Goal: Task Accomplishment & Management: Complete application form

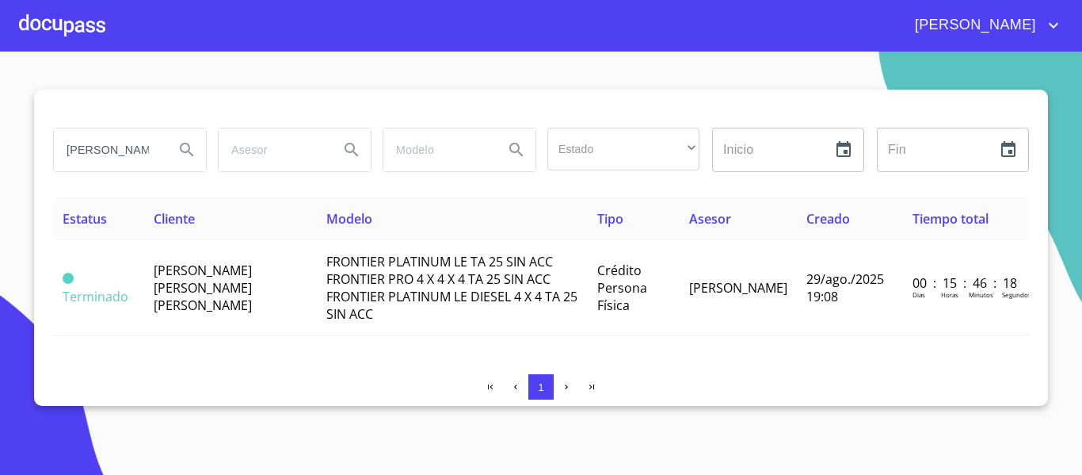
click at [50, 25] on div at bounding box center [62, 25] width 86 height 51
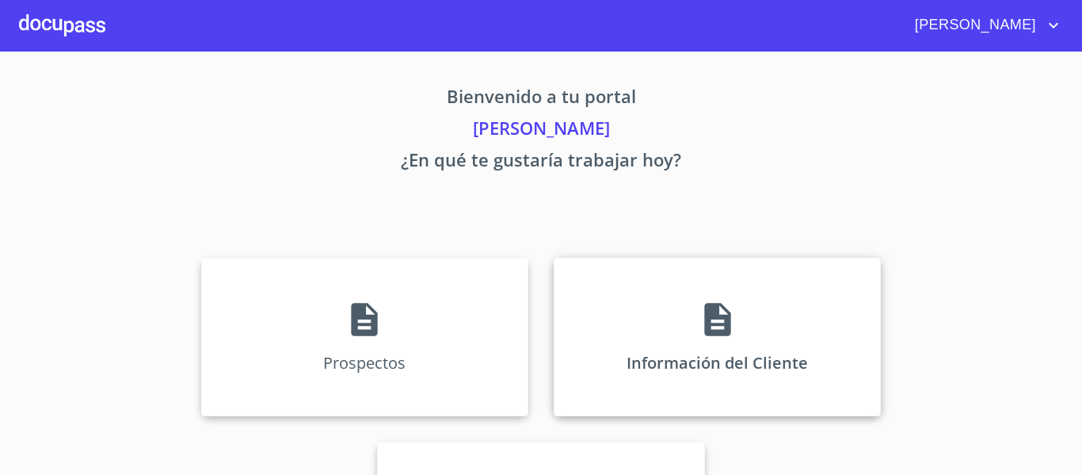
click at [632, 342] on div "Información del Cliente" at bounding box center [717, 337] width 327 height 158
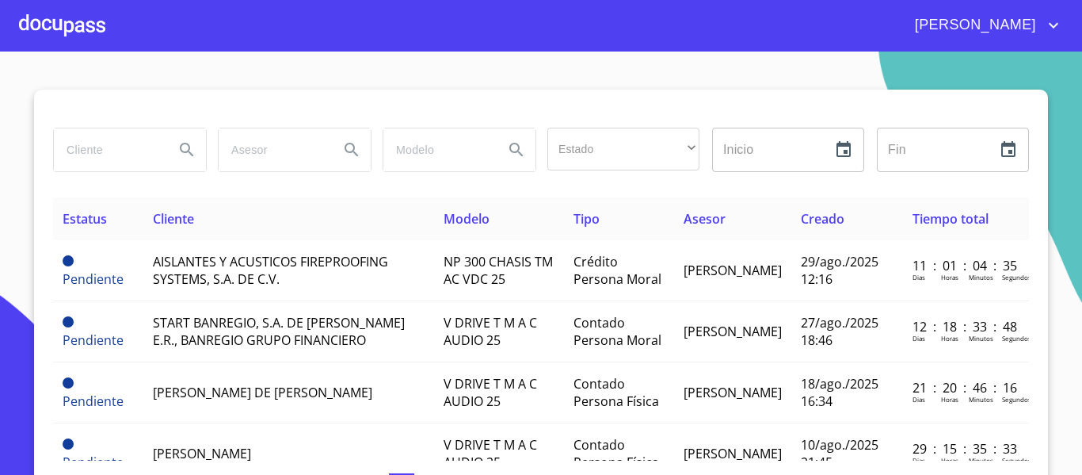
click at [126, 153] on input "search" at bounding box center [108, 149] width 108 height 43
click at [63, 17] on div at bounding box center [62, 25] width 86 height 51
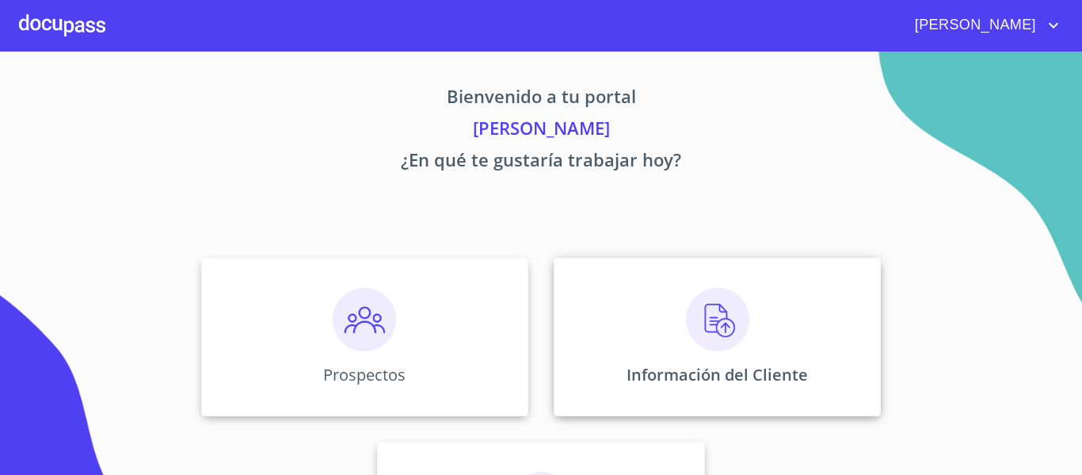
click at [617, 353] on div "Información del Cliente" at bounding box center [717, 337] width 327 height 158
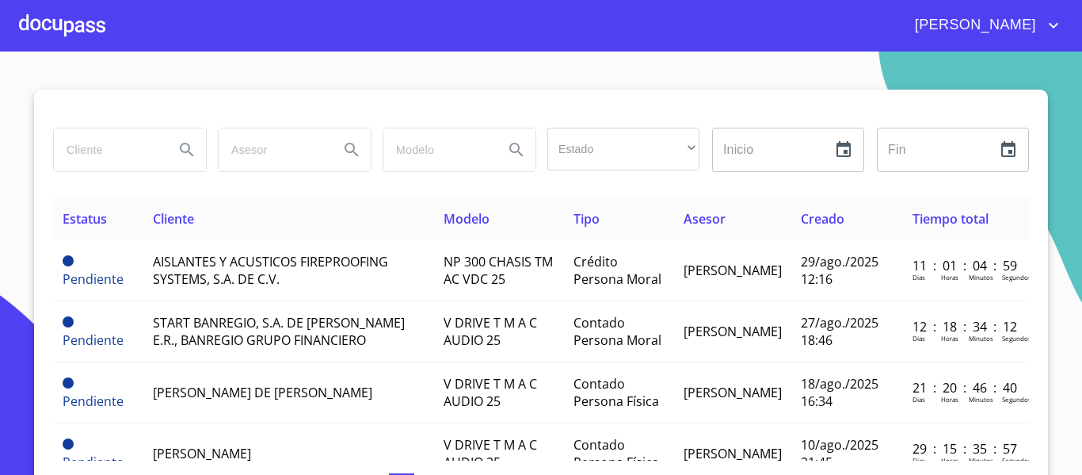
click at [83, 143] on input "search" at bounding box center [108, 149] width 108 height 43
type input "[PERSON_NAME] [PERSON_NAME]"
click at [181, 153] on icon "Search" at bounding box center [186, 149] width 19 height 19
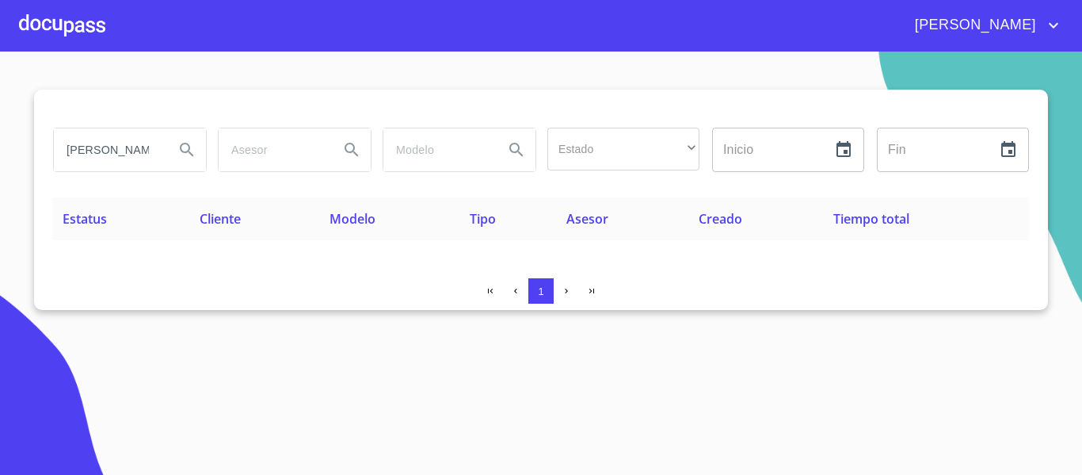
scroll to position [0, 18]
drag, startPoint x: 64, startPoint y: 149, endPoint x: 194, endPoint y: 157, distance: 130.2
click at [194, 157] on div "[PERSON_NAME] [PERSON_NAME]" at bounding box center [130, 149] width 152 height 43
click at [63, 25] on div at bounding box center [62, 25] width 86 height 51
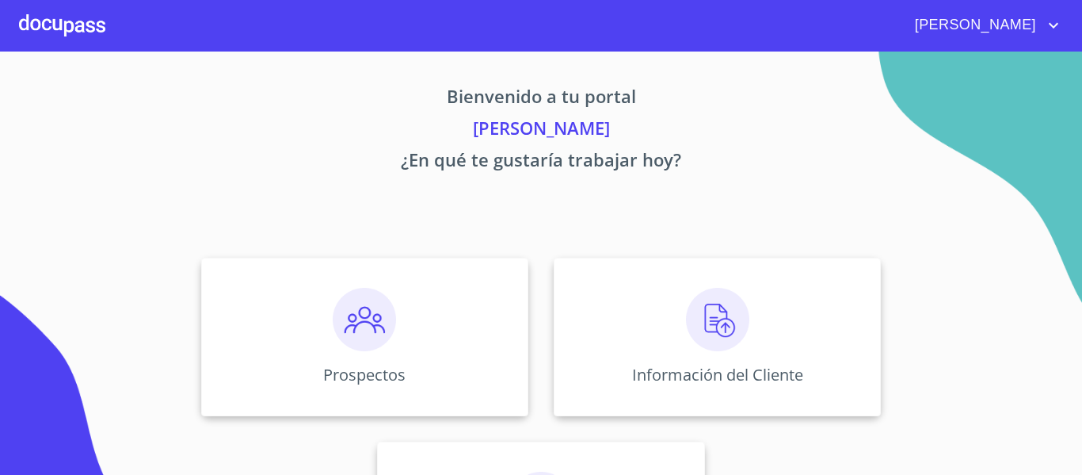
click at [358, 327] on img at bounding box center [364, 319] width 63 height 63
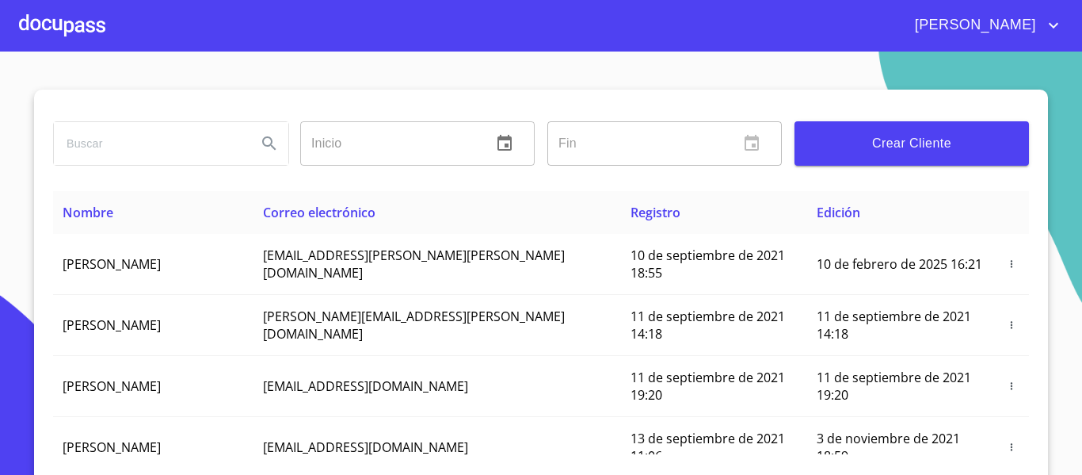
click at [119, 154] on input "search" at bounding box center [149, 143] width 190 height 43
type input "[PERSON_NAME] [PERSON_NAME]"
click at [260, 142] on icon "Search" at bounding box center [269, 143] width 19 height 19
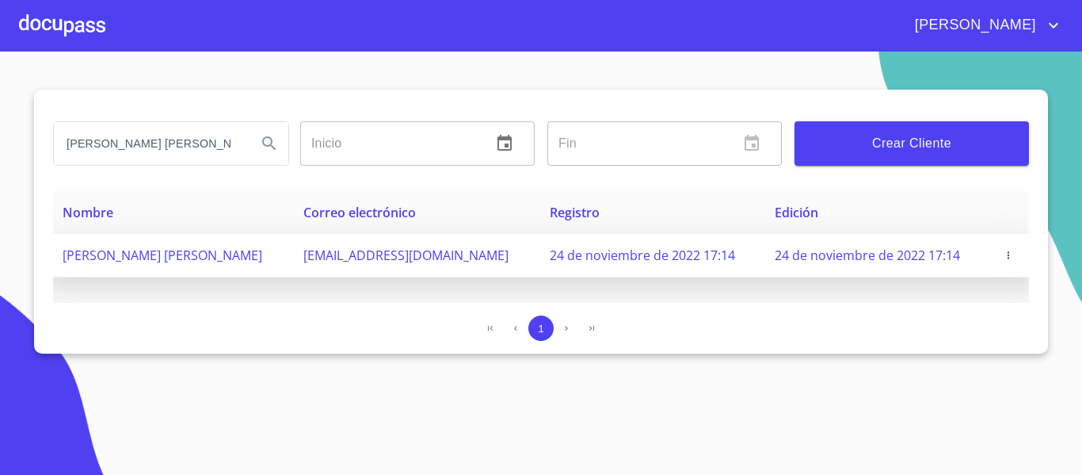
click at [1006, 254] on icon "button" at bounding box center [1008, 255] width 11 height 11
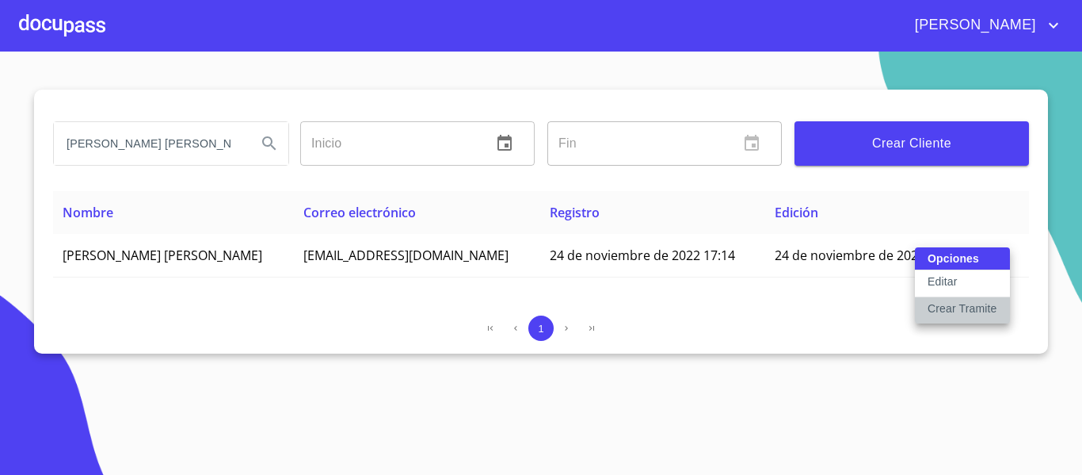
click at [942, 307] on p "Crear Tramite" at bounding box center [963, 308] width 70 height 16
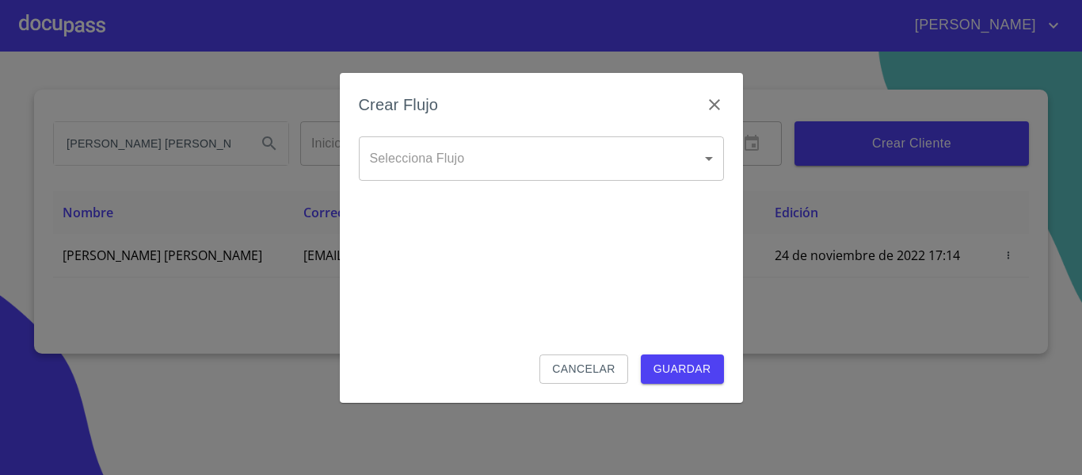
click at [616, 147] on body "[PERSON_NAME] [PERSON_NAME] Inicio ​ Fin ​ Crear Cliente Nombre Correo electrón…" at bounding box center [541, 237] width 1082 height 475
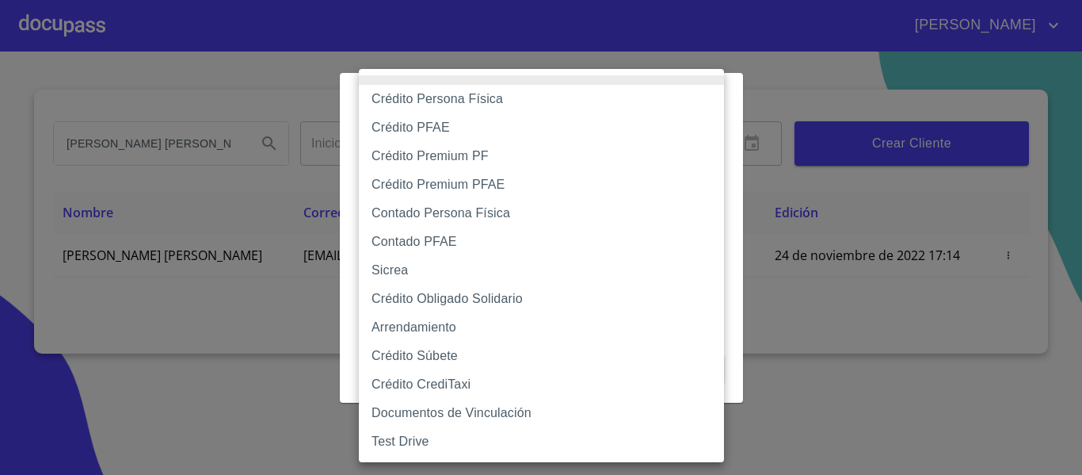
click at [409, 101] on li "Crédito Persona Física" at bounding box center [541, 99] width 365 height 29
type input "6009fb3c7d1714eb8809aa97"
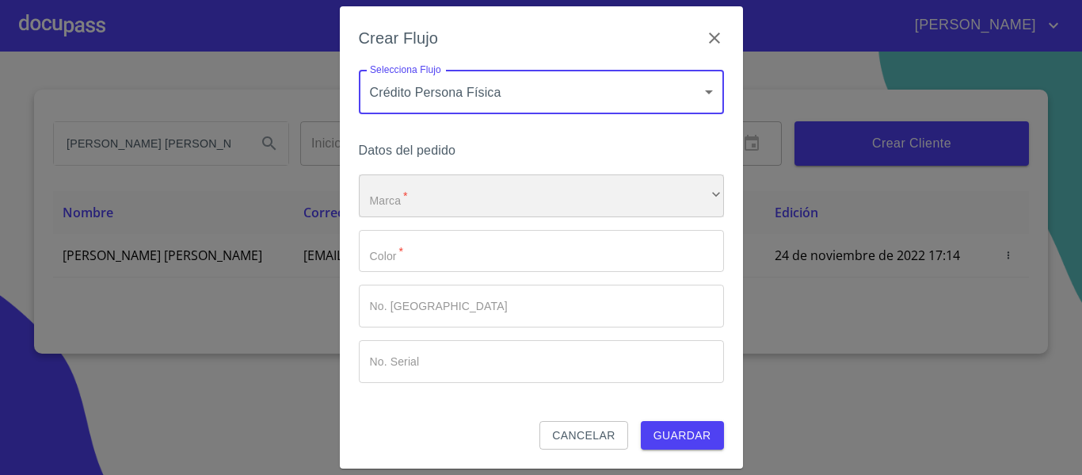
click at [413, 200] on div "​" at bounding box center [541, 195] width 365 height 43
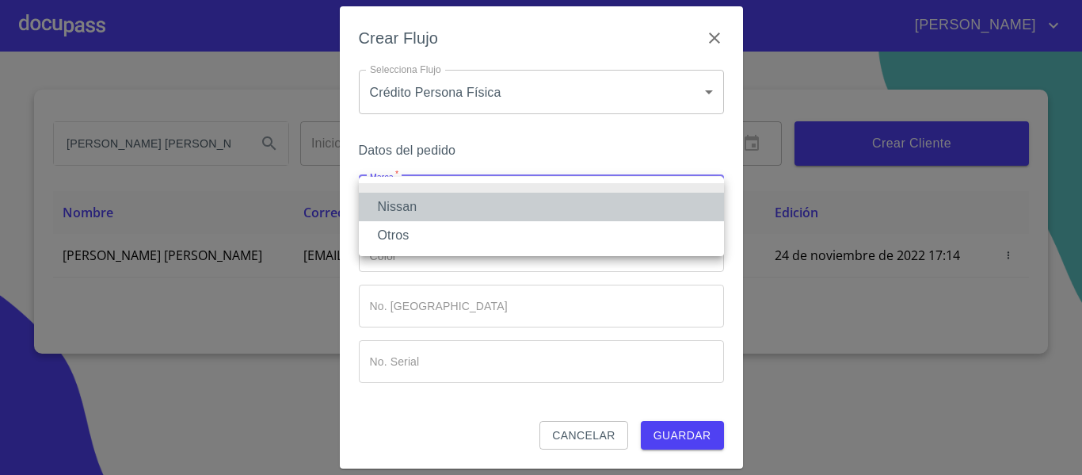
click at [396, 208] on li "Nissan" at bounding box center [541, 207] width 365 height 29
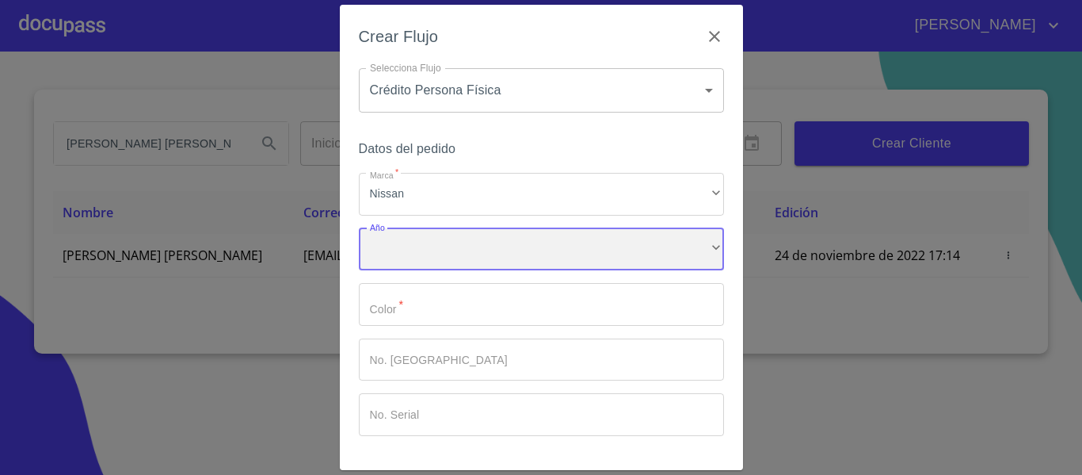
click at [404, 243] on div "​" at bounding box center [541, 249] width 365 height 43
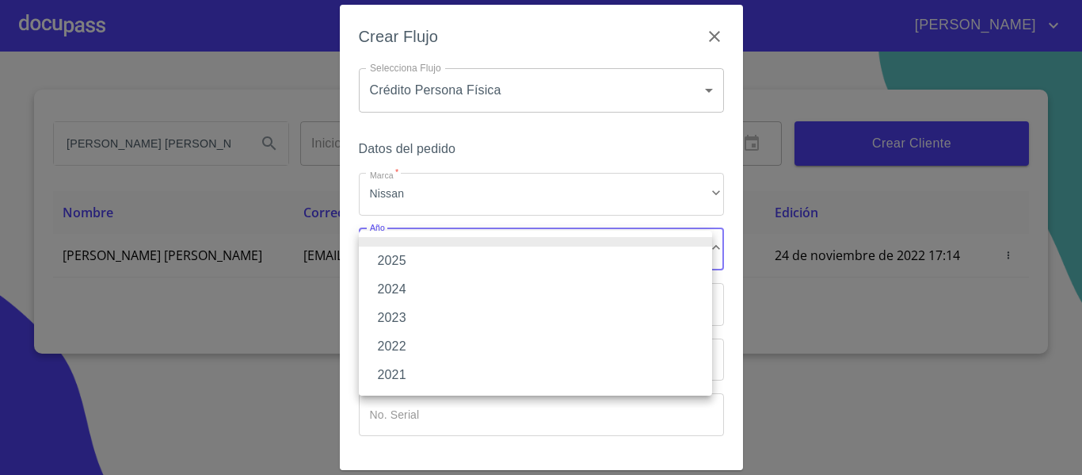
click at [386, 260] on li "2025" at bounding box center [535, 260] width 353 height 29
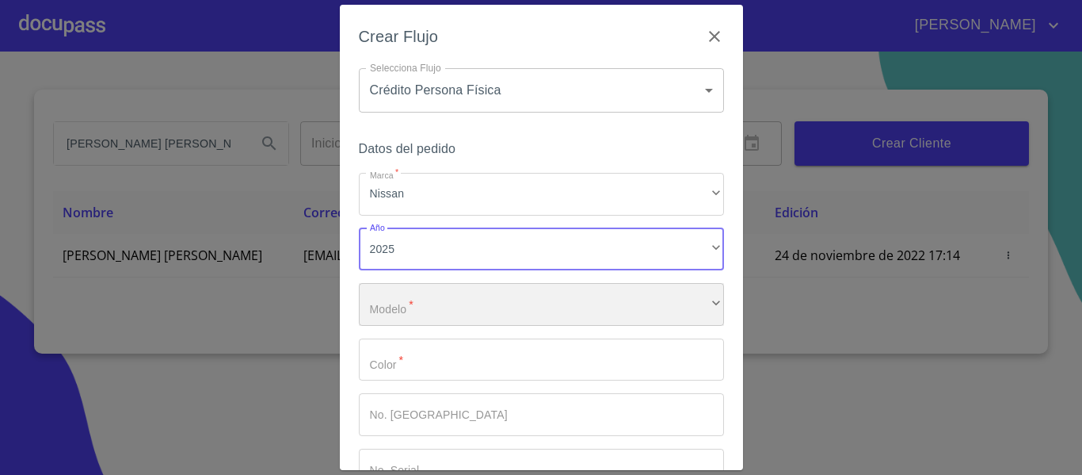
click at [404, 307] on div "​" at bounding box center [541, 304] width 365 height 43
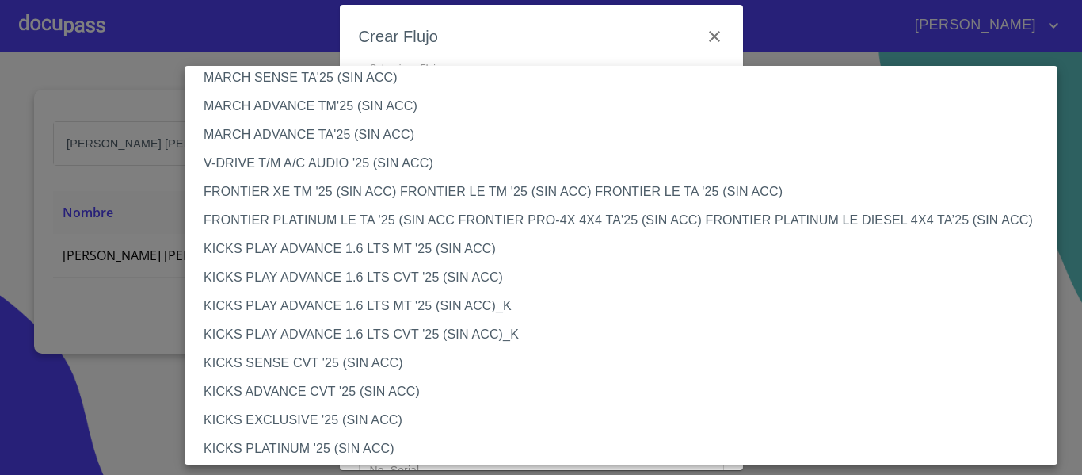
scroll to position [1189, 0]
click at [342, 387] on li "KICKS ADVANCE CVT '25 (SIN ACC)" at bounding box center [627, 390] width 885 height 29
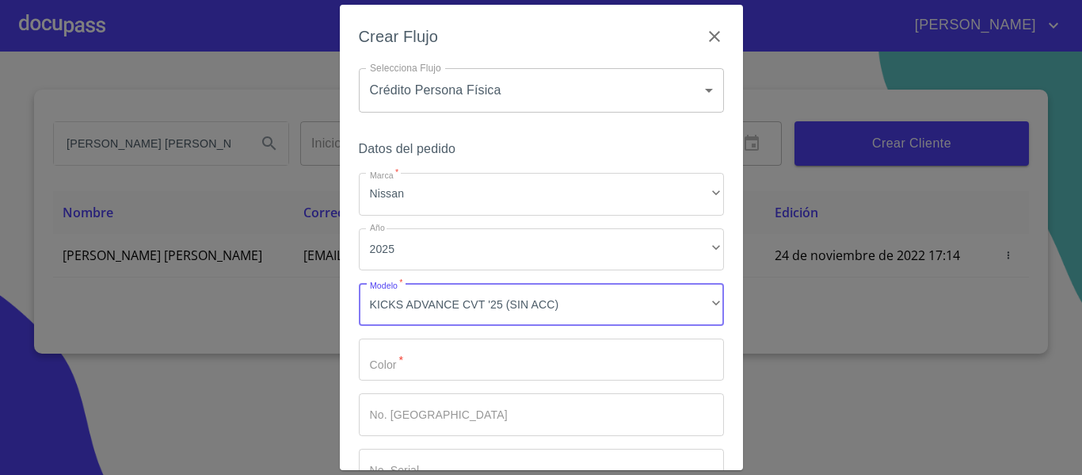
click at [389, 356] on input "Marca   *" at bounding box center [541, 359] width 365 height 43
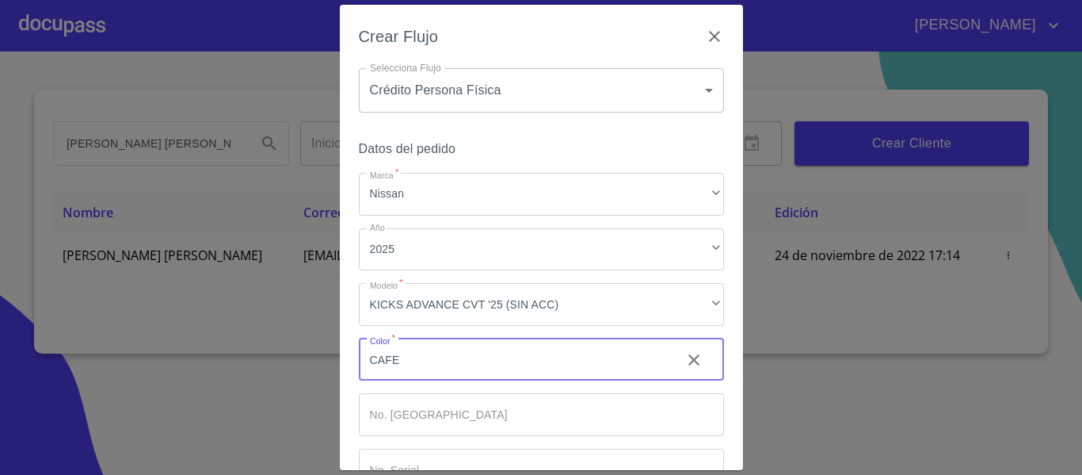
type input "CAFE"
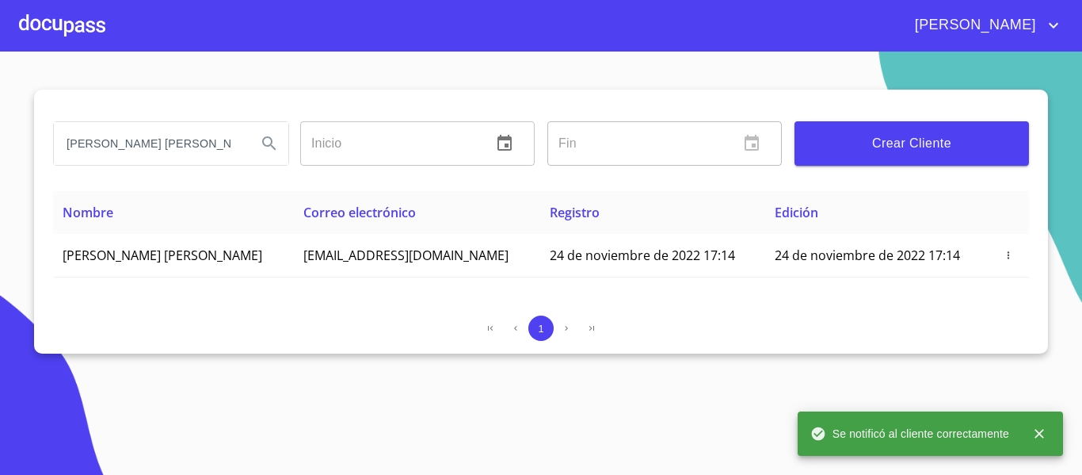
click at [78, 22] on div at bounding box center [62, 25] width 86 height 51
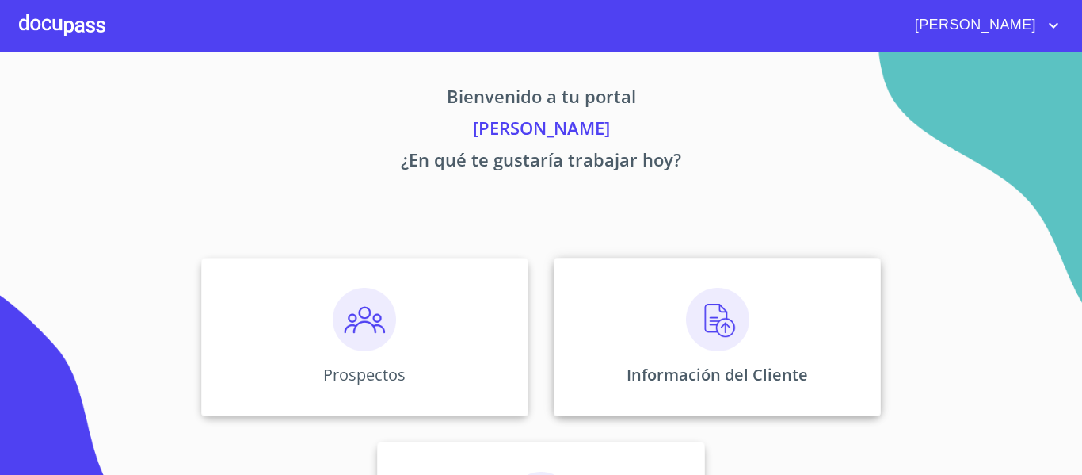
click at [604, 352] on div "Información del Cliente" at bounding box center [717, 337] width 327 height 158
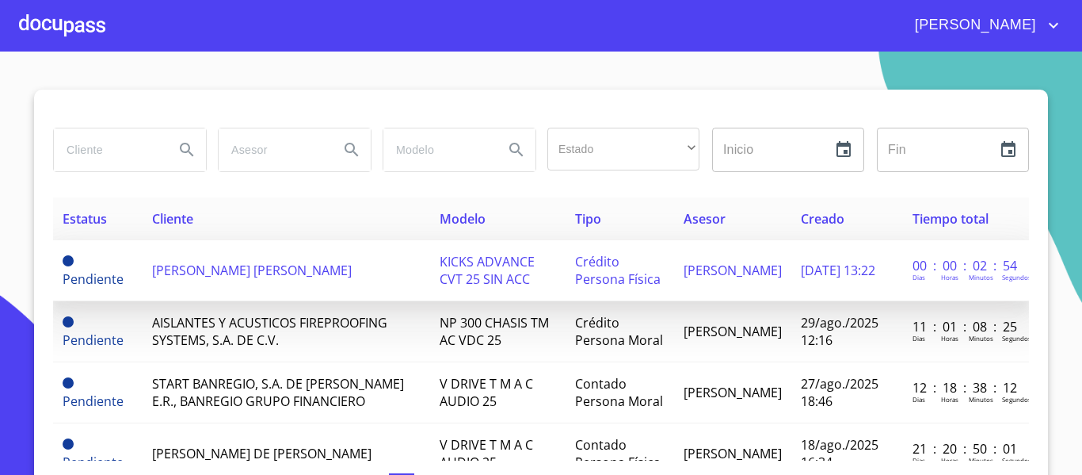
click at [277, 284] on td "[PERSON_NAME] [PERSON_NAME]" at bounding box center [287, 270] width 288 height 61
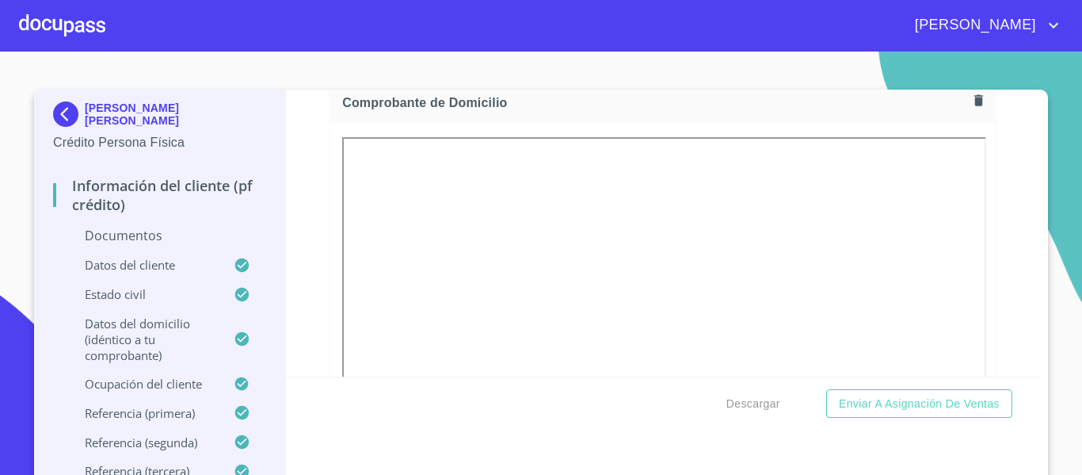
scroll to position [872, 0]
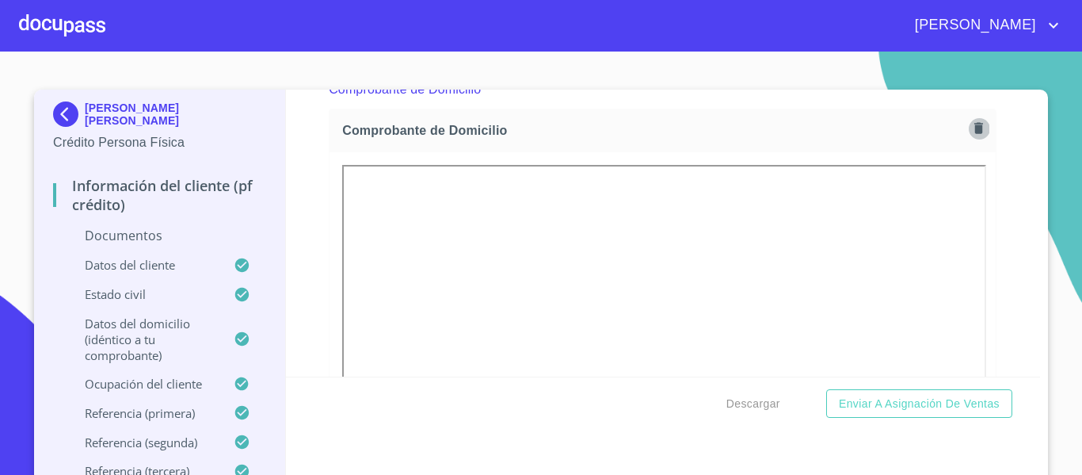
click at [971, 123] on icon "button" at bounding box center [978, 127] width 15 height 15
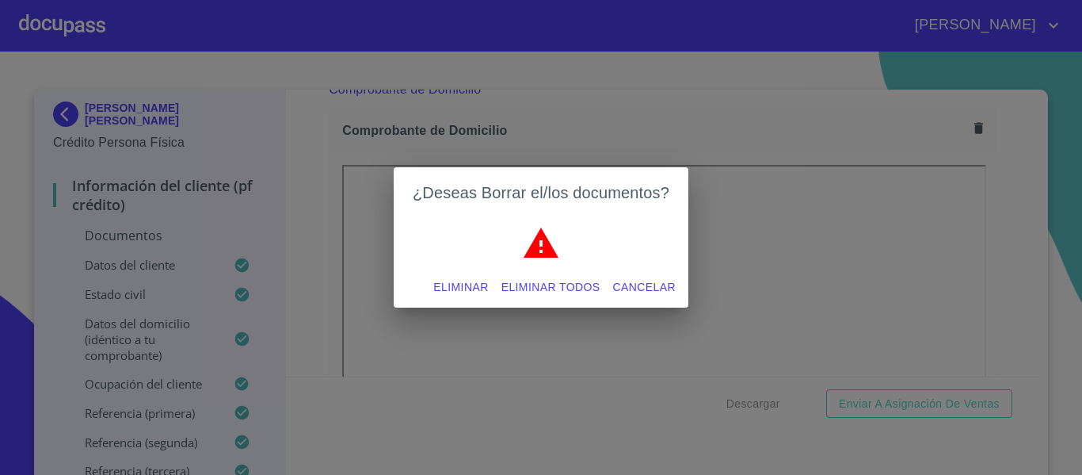
click at [445, 284] on span "Eliminar" at bounding box center [460, 287] width 55 height 20
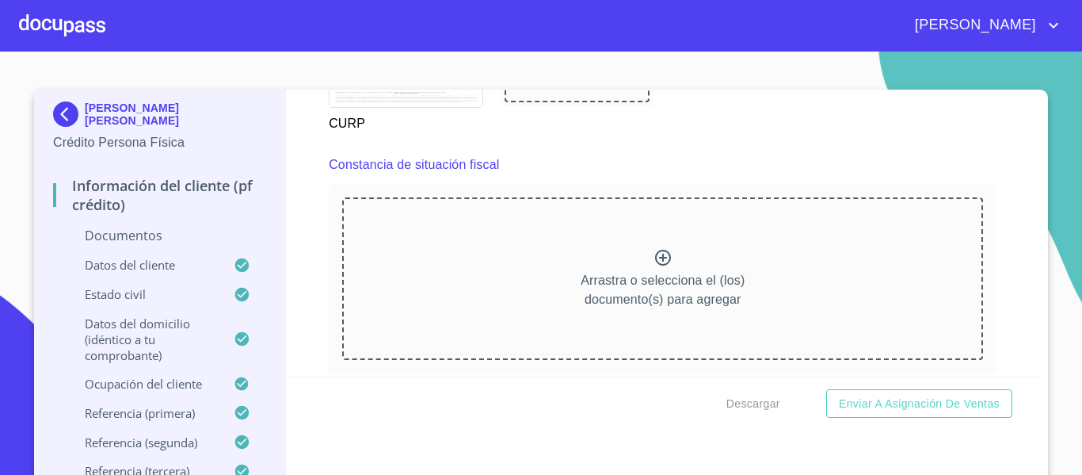
scroll to position [3421, 0]
